Goal: Task Accomplishment & Management: Use online tool/utility

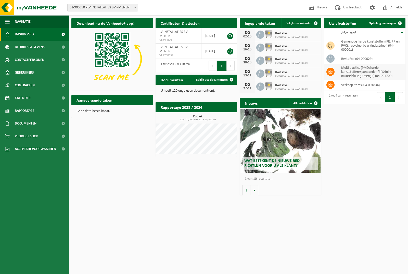
click at [358, 76] on td "multi plastics (PMD/harde kunststoffen/spanbanden/EPS/folie naturel/folie gemen…" at bounding box center [371, 71] width 68 height 15
click at [351, 70] on td "multi plastics (PMD/harde kunststoffen/spanbanden/EPS/folie naturel/folie gemen…" at bounding box center [371, 71] width 68 height 15
click at [329, 73] on icon at bounding box center [330, 71] width 5 height 5
click at [337, 66] on td at bounding box center [331, 71] width 14 height 15
click at [394, 25] on span "Ophaling aanvragen" at bounding box center [382, 23] width 27 height 3
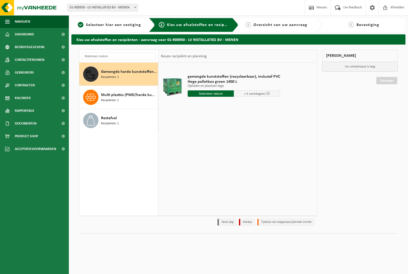
click at [222, 96] on input "text" at bounding box center [211, 93] width 46 height 6
click at [205, 158] on div "30" at bounding box center [201, 155] width 9 height 8
type input "Van [DATE]"
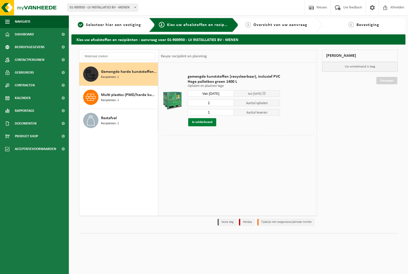
click at [210, 123] on button "In winkelmand" at bounding box center [202, 122] width 28 height 8
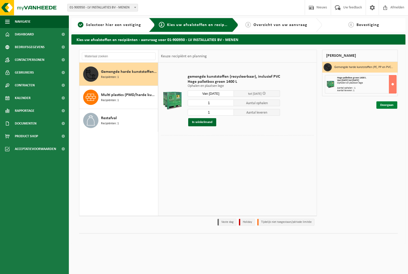
click at [388, 108] on link "Doorgaan" at bounding box center [386, 104] width 21 height 7
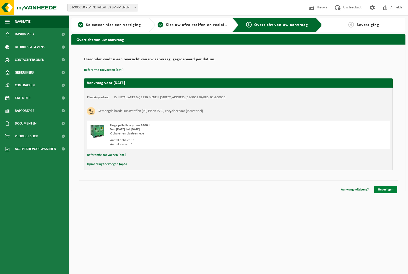
click at [389, 192] on link "Bevestigen" at bounding box center [385, 189] width 23 height 7
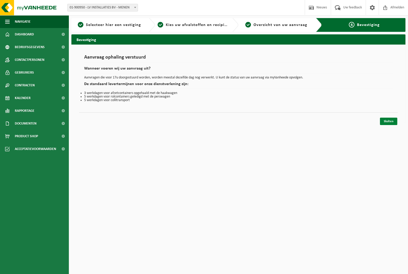
click at [391, 124] on link "Sluiten" at bounding box center [388, 121] width 17 height 7
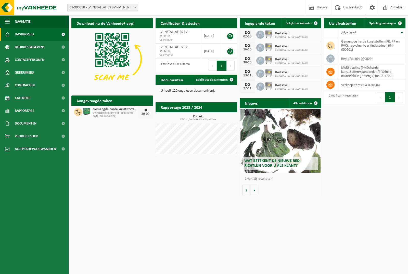
click at [388, 169] on div "Download nu de Vanheede+ app! Verberg Certificaten & attesten Bekijk uw certifi…" at bounding box center [238, 107] width 336 height 182
